Goal: Navigation & Orientation: Find specific page/section

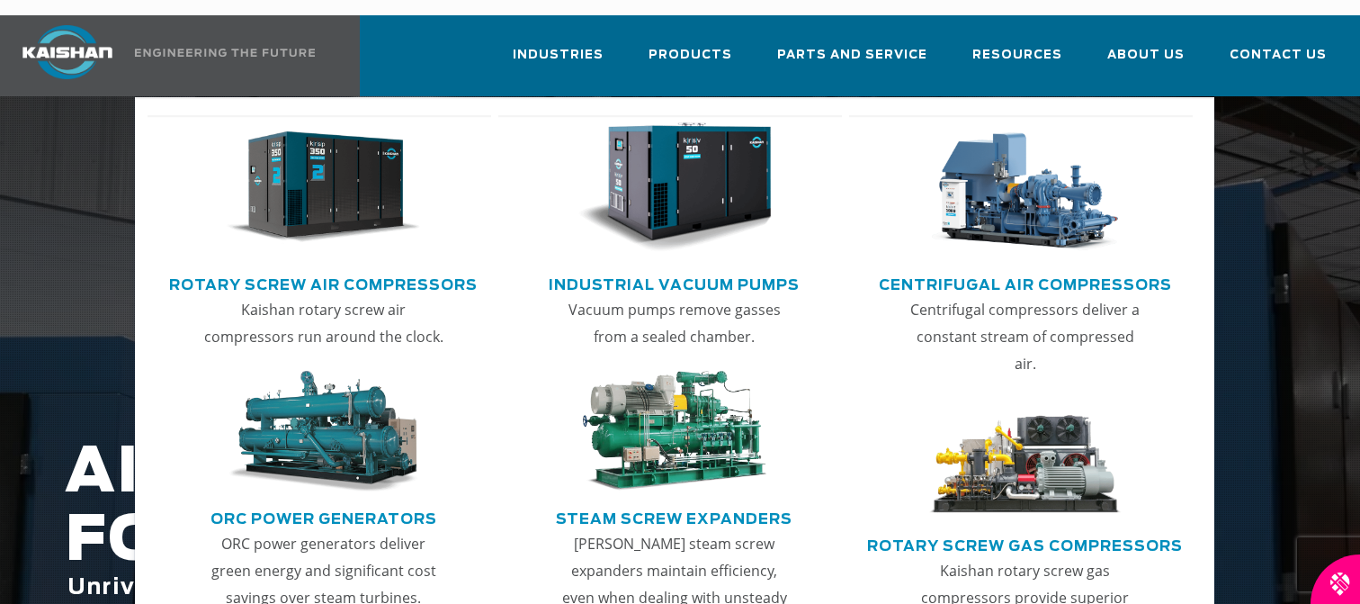
scroll to position [90, 0]
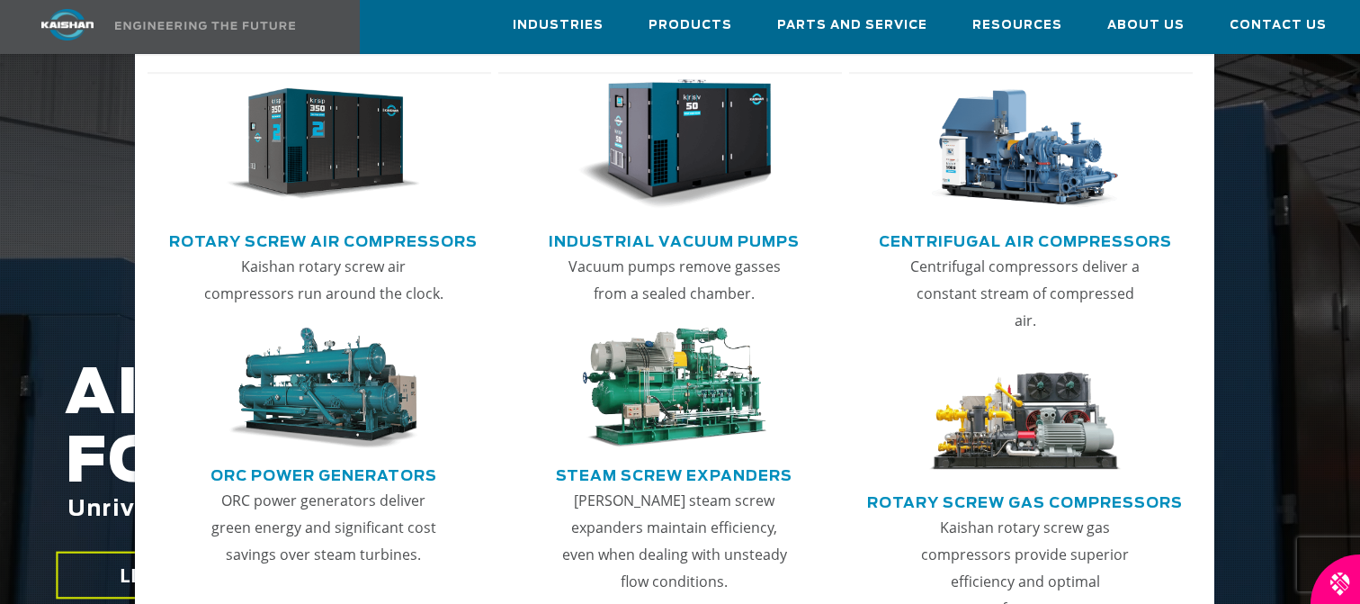
click at [377, 476] on link "ORC Power Generators" at bounding box center [323, 473] width 227 height 27
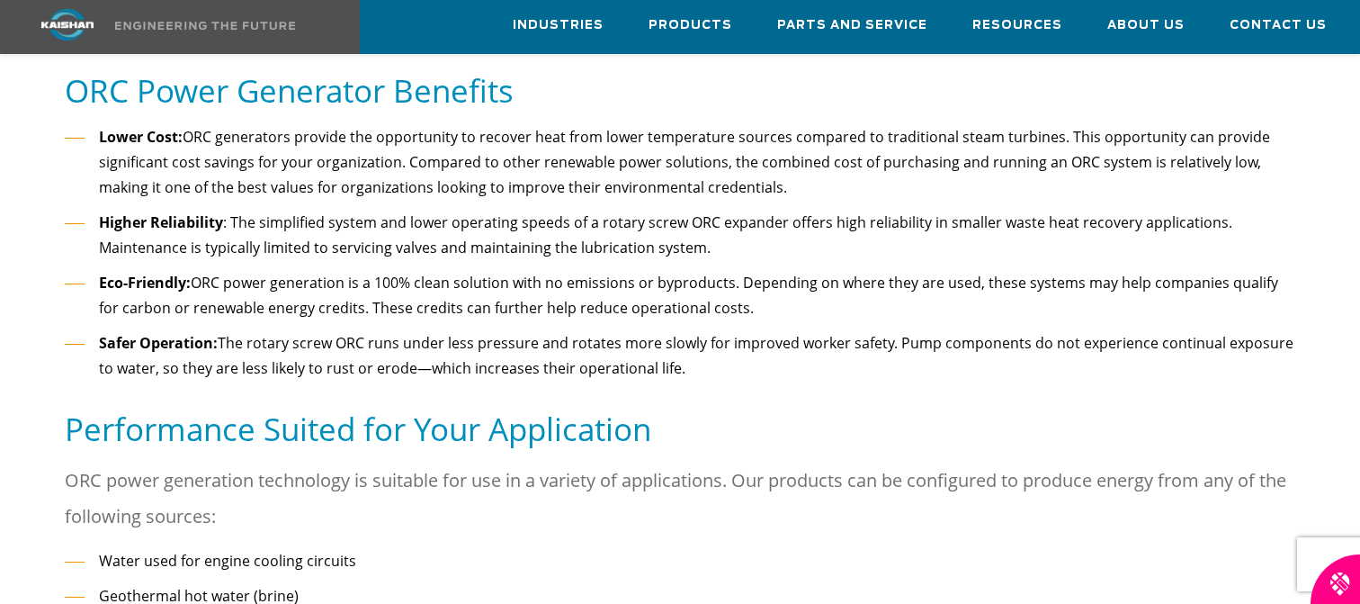
scroll to position [1079, 0]
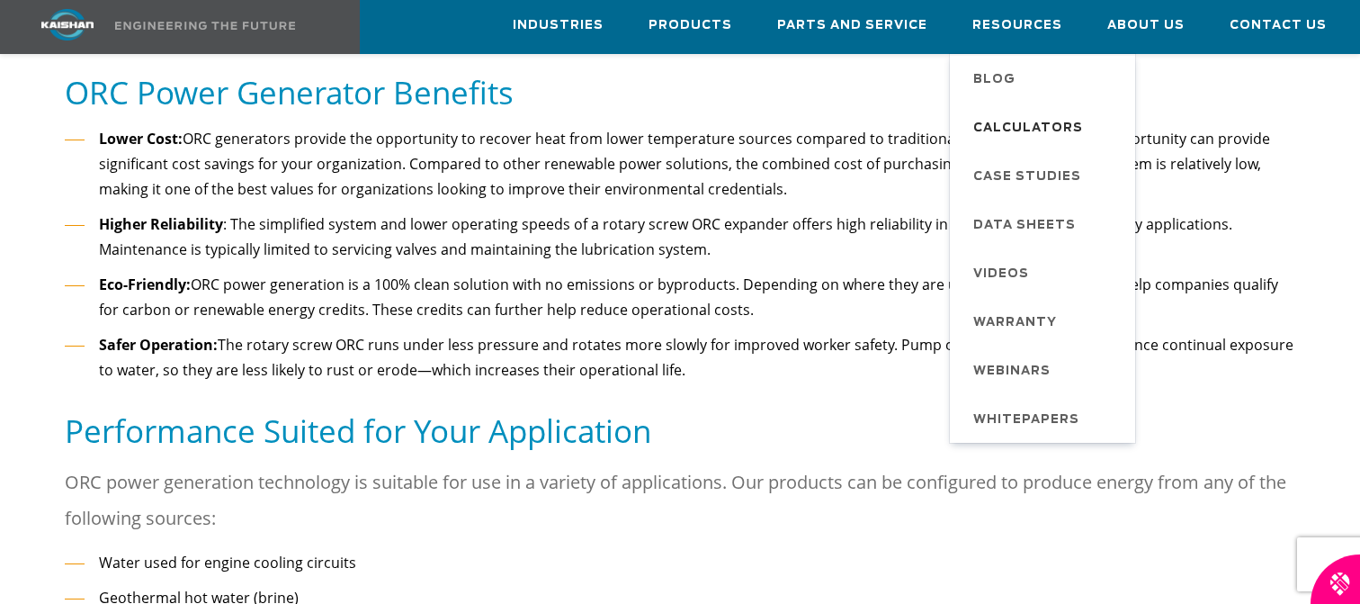
click at [997, 122] on span "Calculators" at bounding box center [1028, 128] width 110 height 31
